Goal: Check status: Check status

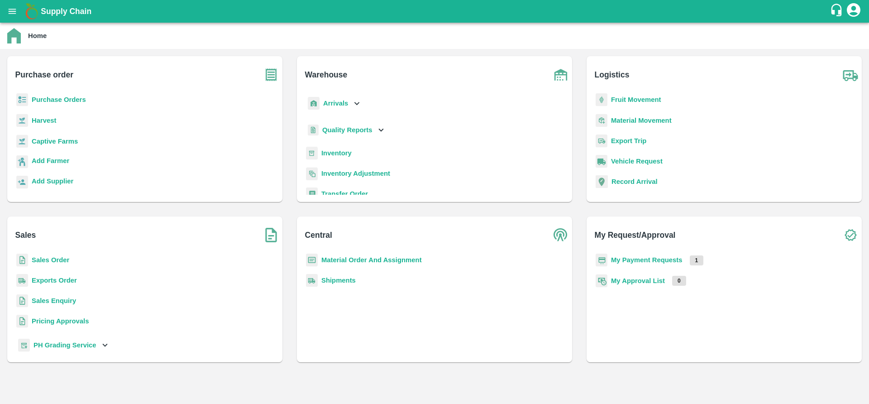
click at [59, 98] on b "Purchase Orders" at bounding box center [59, 99] width 54 height 7
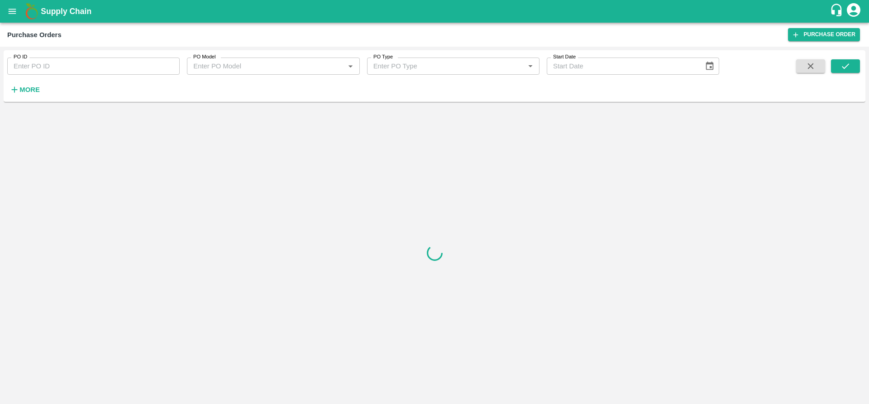
click at [135, 65] on input "PO ID" at bounding box center [93, 65] width 172 height 17
paste input "149746"
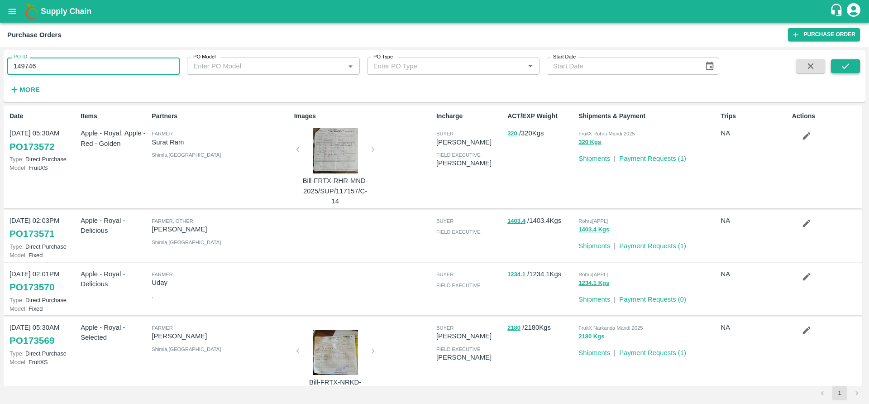
click at [858, 67] on button "submit" at bounding box center [845, 66] width 29 height 14
click at [149, 70] on input "149746" at bounding box center [93, 65] width 172 height 17
type input "149746"
click at [846, 62] on icon "submit" at bounding box center [845, 66] width 10 height 10
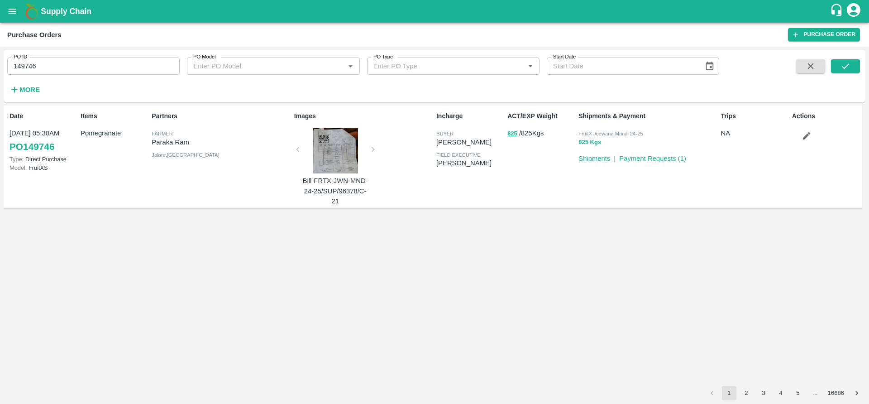
click at [591, 143] on button "825 Kgs" at bounding box center [589, 142] width 23 height 10
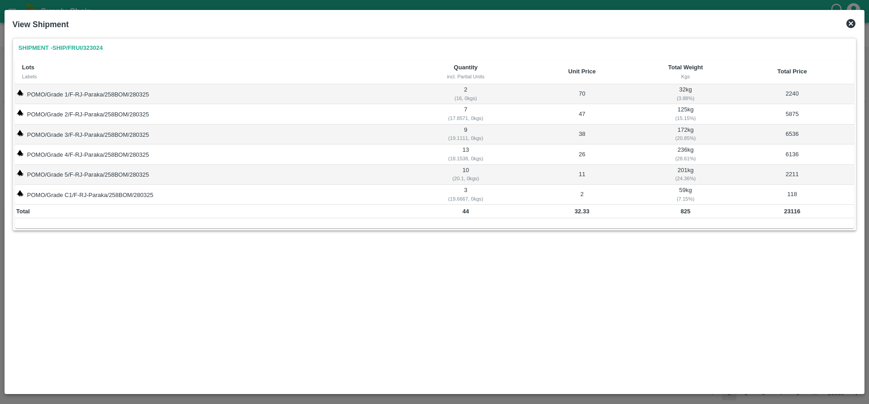
click at [848, 18] on div "View Shipment" at bounding box center [434, 24] width 851 height 20
click at [850, 23] on icon at bounding box center [850, 23] width 11 height 11
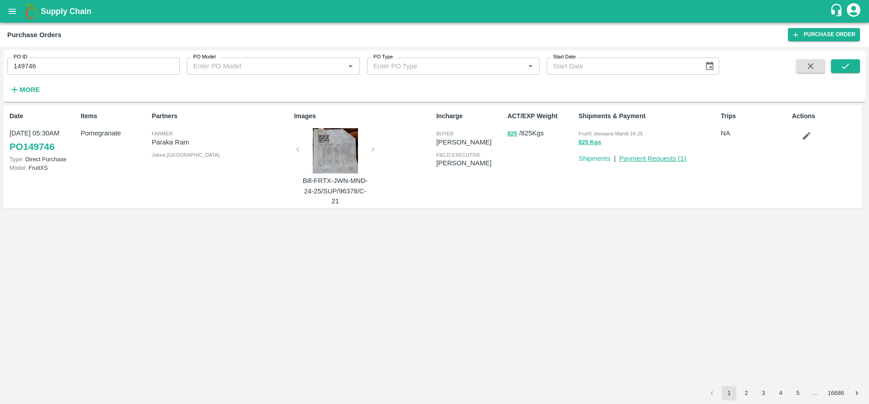
click at [672, 157] on link "Payment Requests ( 1 )" at bounding box center [652, 158] width 67 height 7
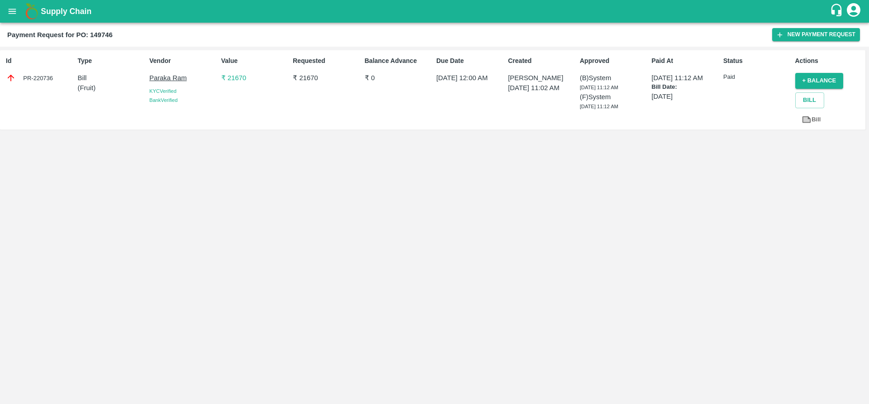
click at [232, 79] on p "₹ 21670" at bounding box center [255, 78] width 68 height 10
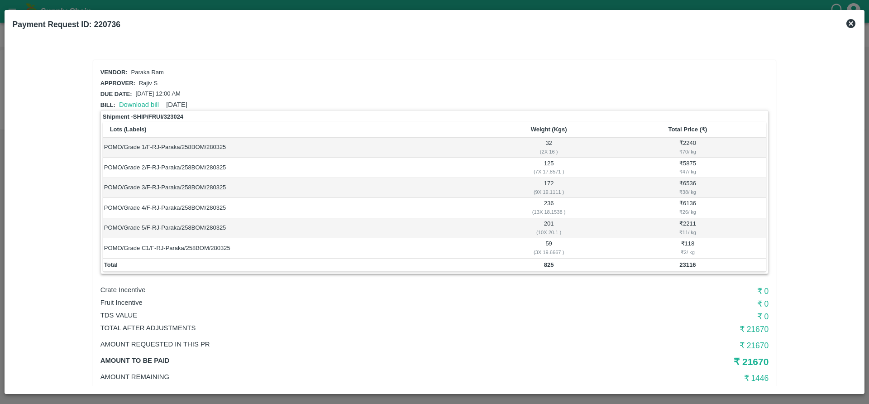
click at [106, 23] on b "Payment Request ID: 220736" at bounding box center [67, 24] width 108 height 9
copy b "220736"
